Goal: Use online tool/utility: Utilize a website feature to perform a specific function

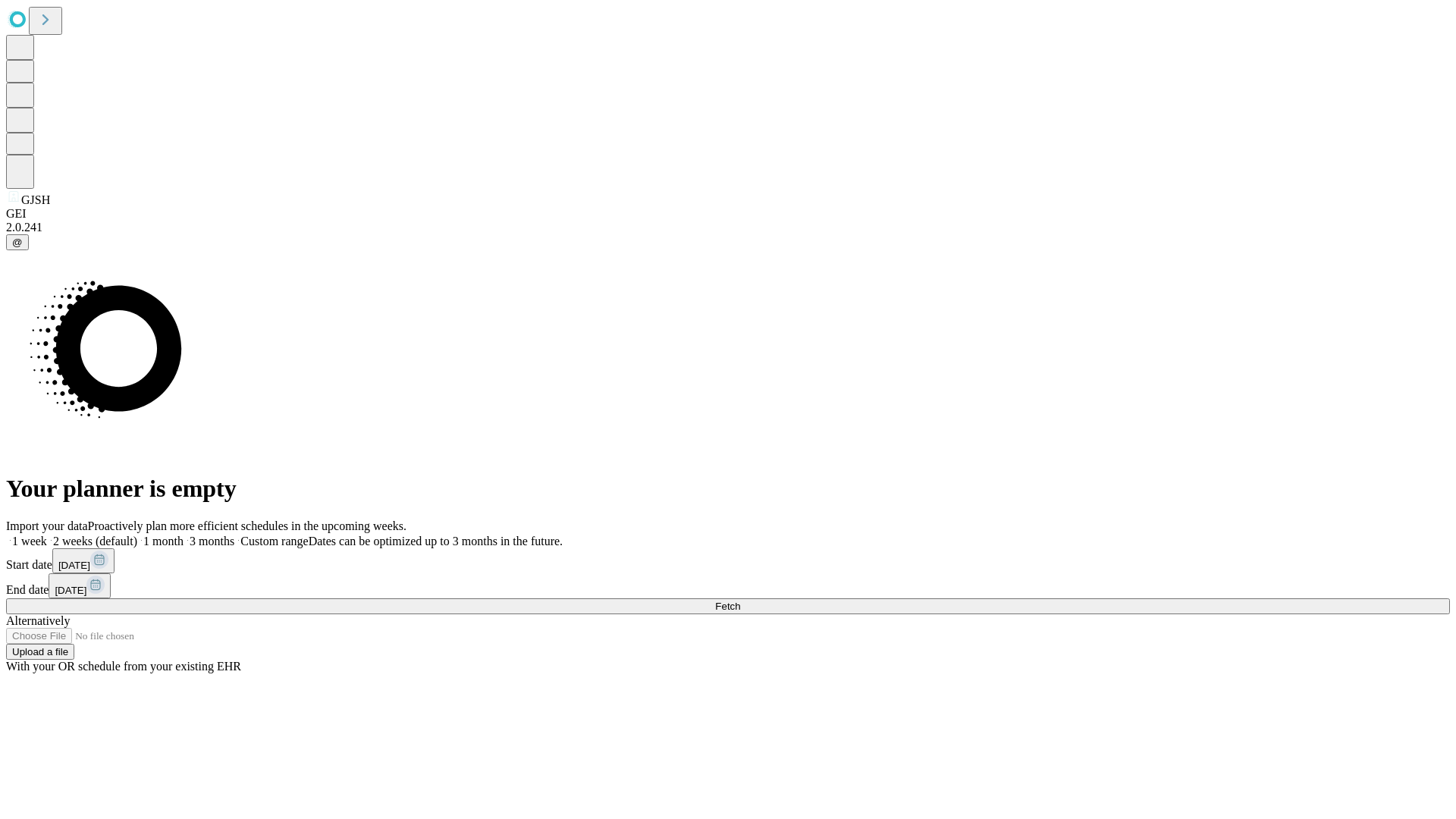
click at [740, 600] on span "Fetch" at bounding box center [727, 606] width 25 height 12
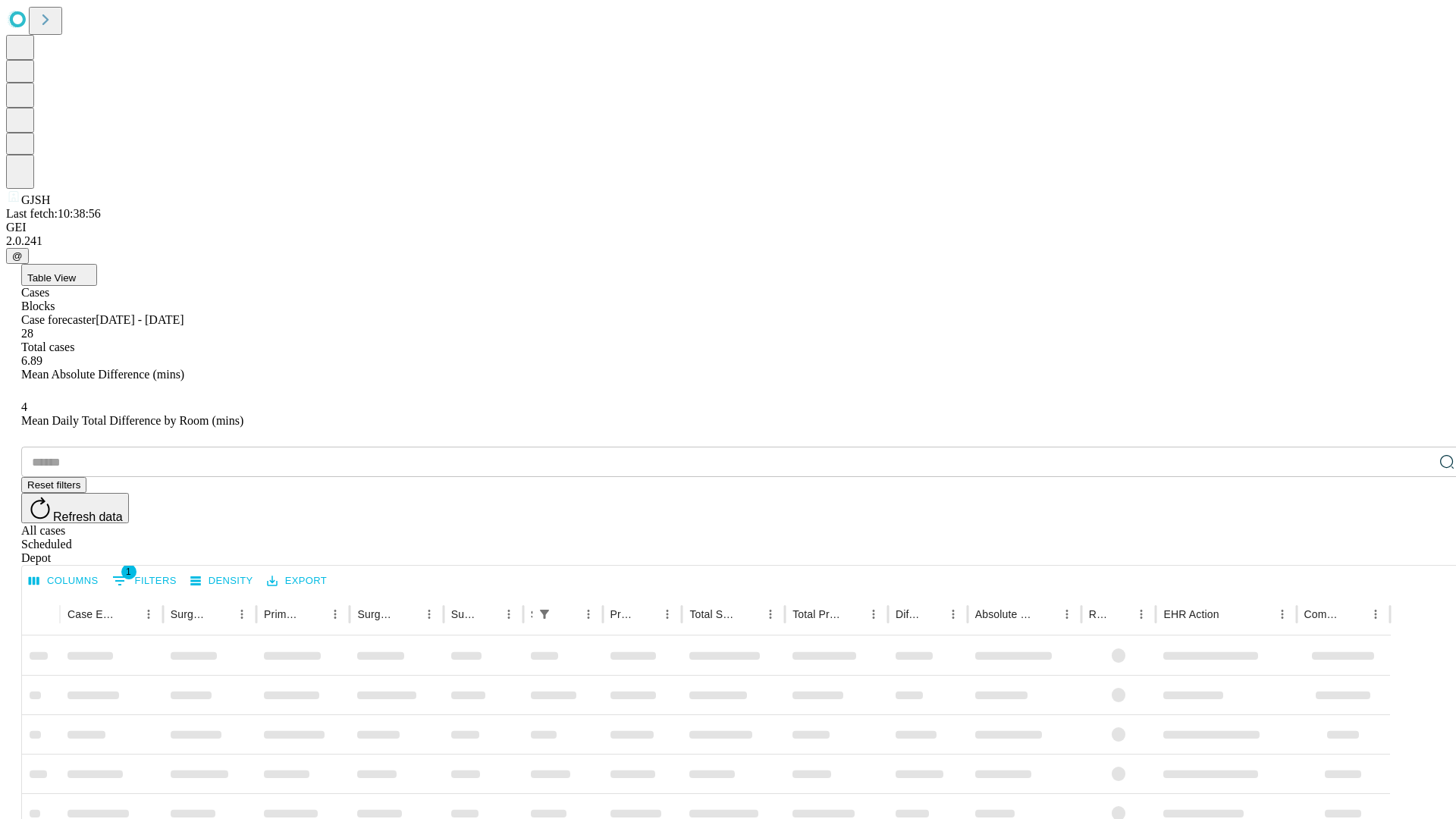
click at [76, 272] on span "Table View" at bounding box center [51, 278] width 49 height 12
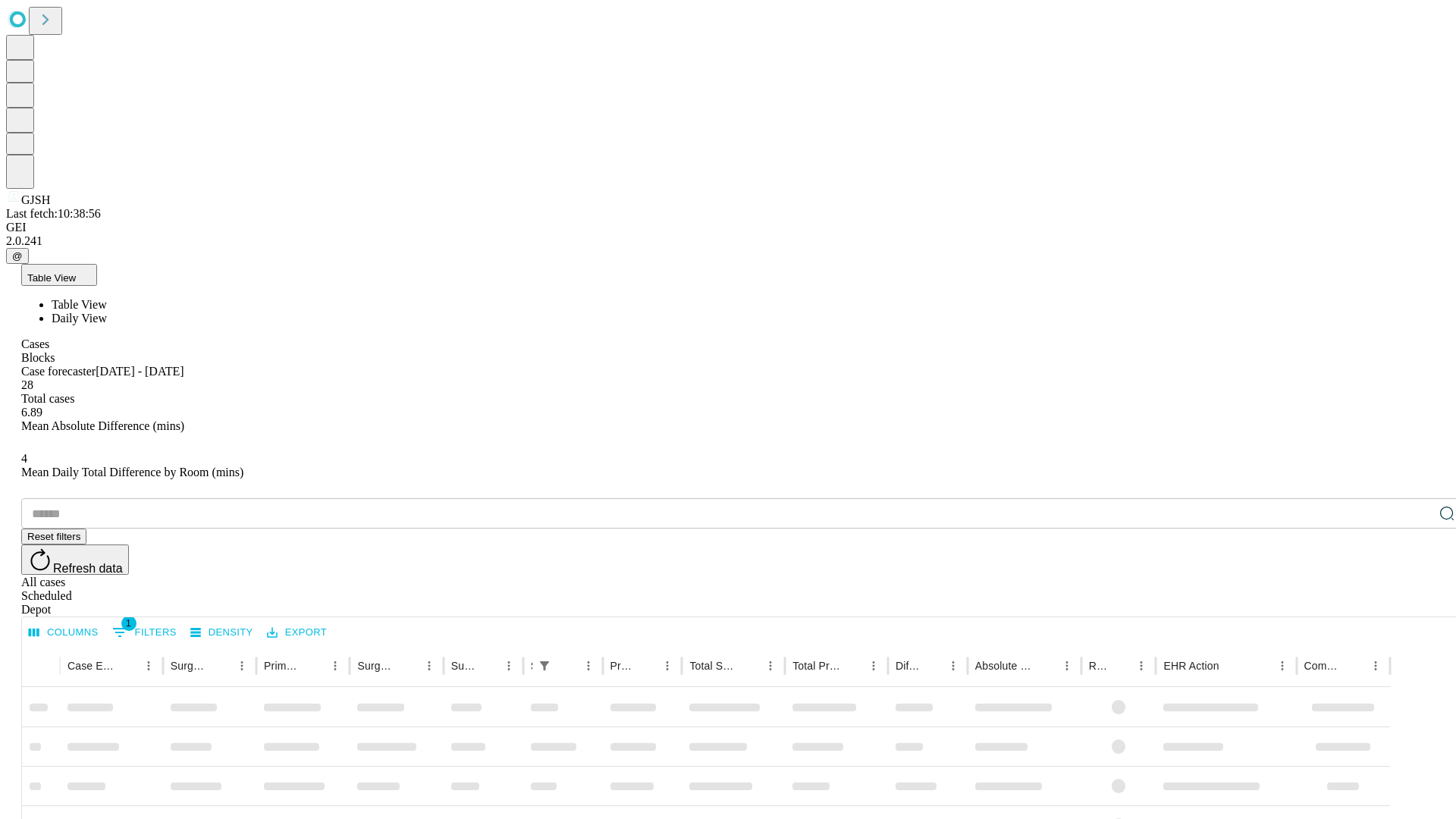
click at [107, 312] on span "Daily View" at bounding box center [79, 318] width 55 height 13
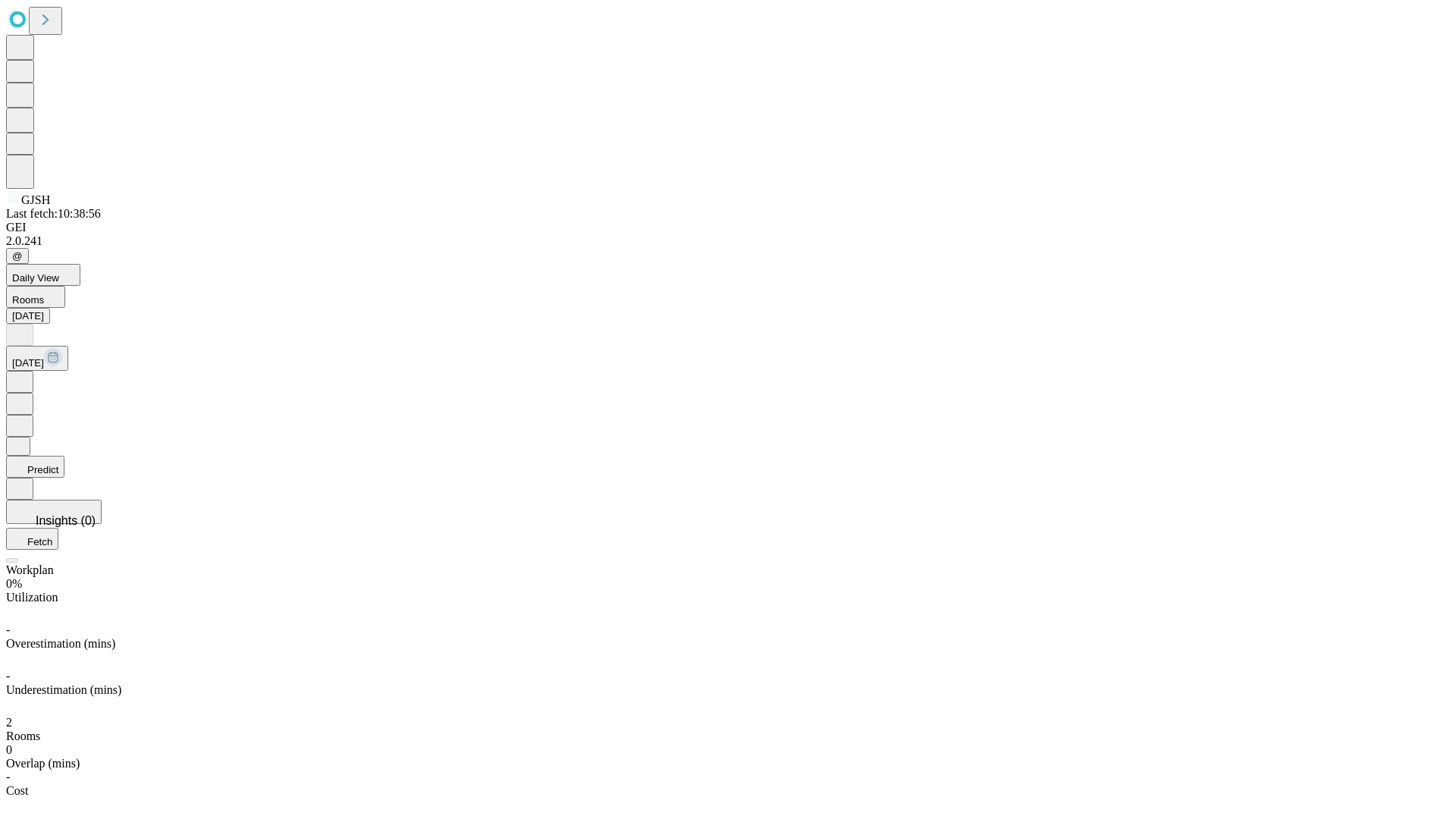
click at [64, 456] on button "Predict" at bounding box center [35, 467] width 59 height 22
